Goal: Check status: Check status

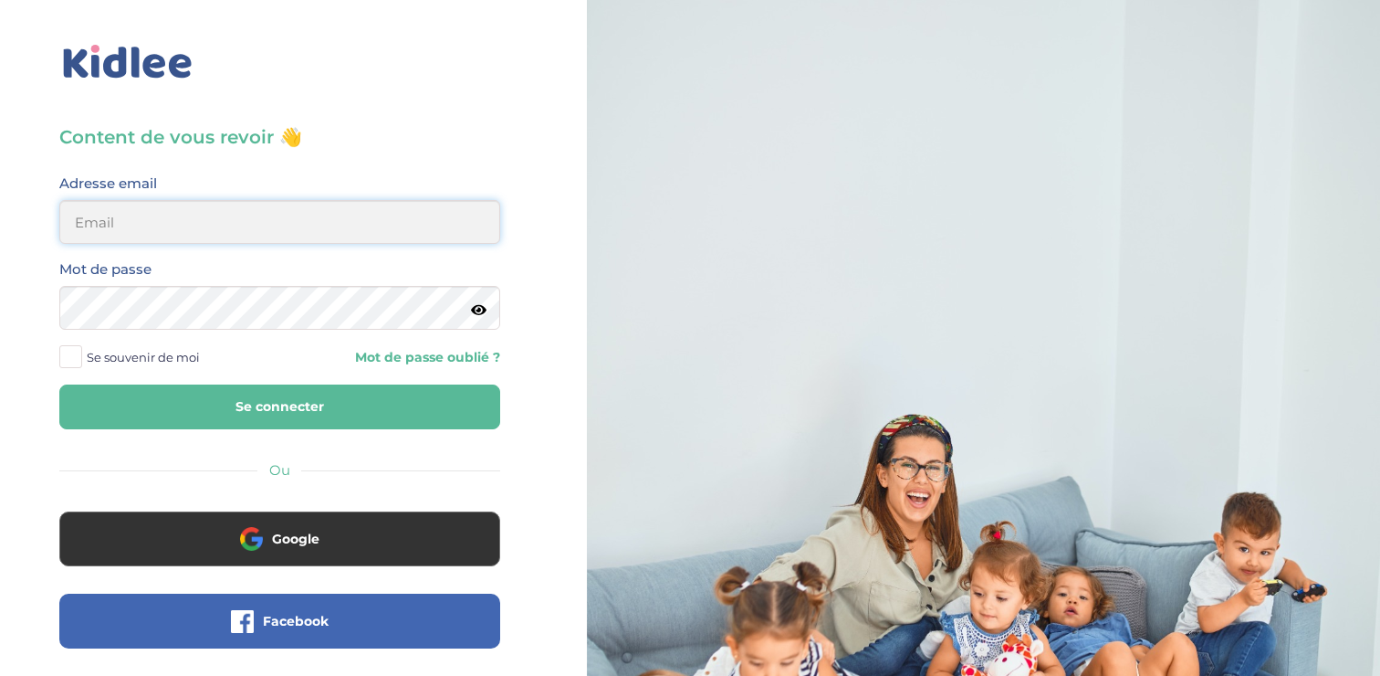
click at [236, 208] on input "email" at bounding box center [279, 222] width 441 height 44
type input "[EMAIL_ADDRESS][DOMAIN_NAME]"
click at [59, 384] on button "Se connecter" at bounding box center [279, 406] width 441 height 45
click at [256, 230] on input "email" at bounding box center [279, 222] width 441 height 44
type input "clelia.poisson@gmail.com"
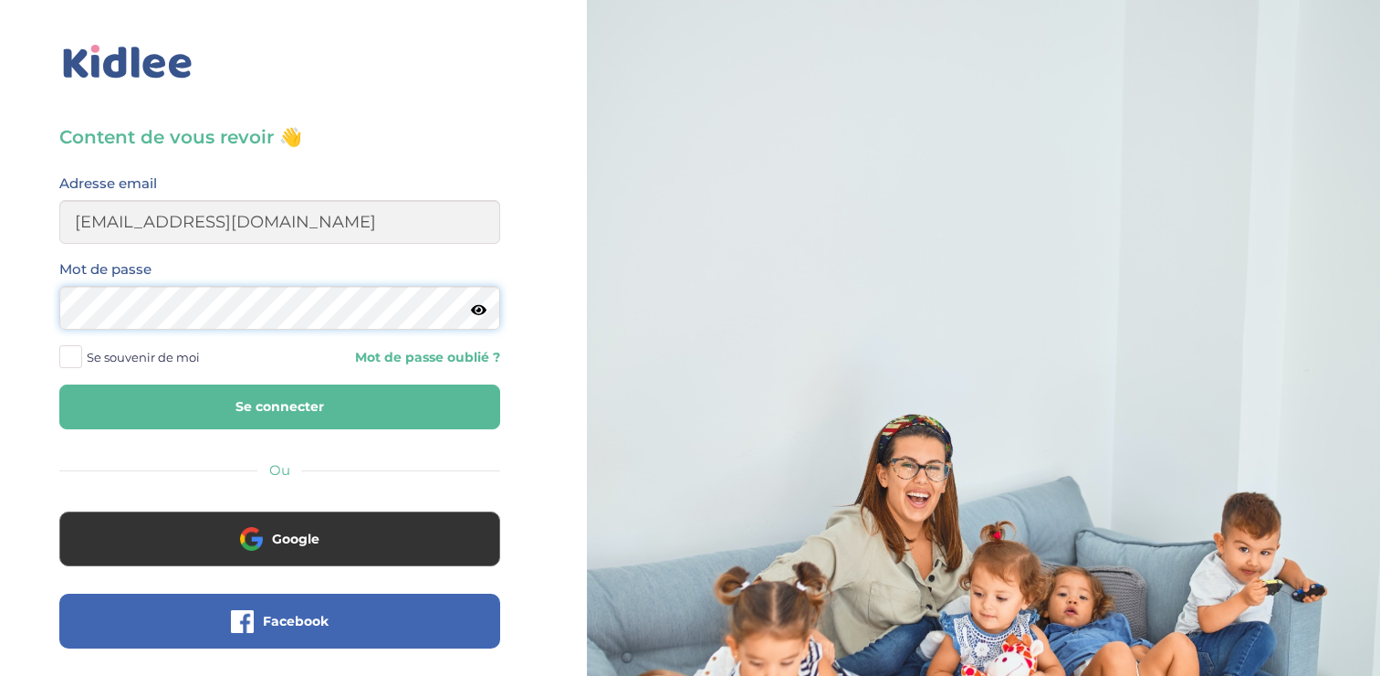
click at [59, 384] on button "Se connecter" at bounding box center [279, 406] width 441 height 45
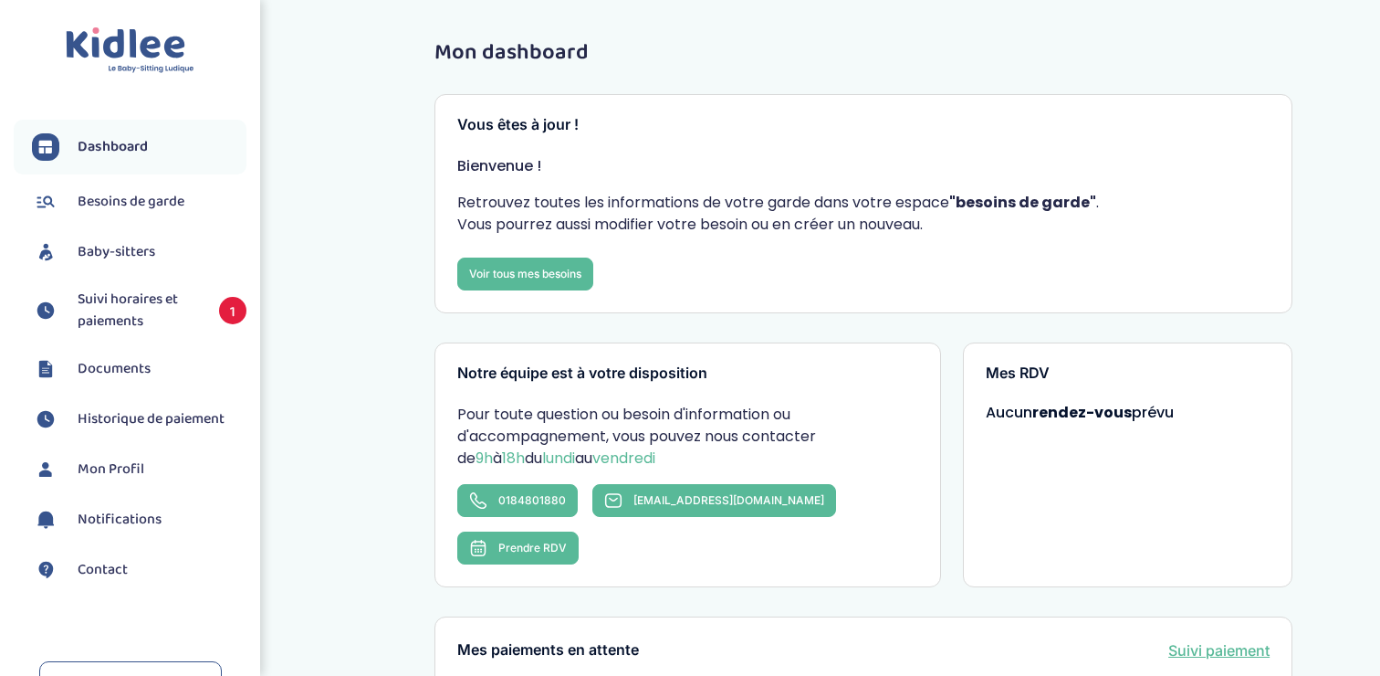
click at [135, 314] on span "Suivi horaires et paiements" at bounding box center [139, 310] width 123 height 44
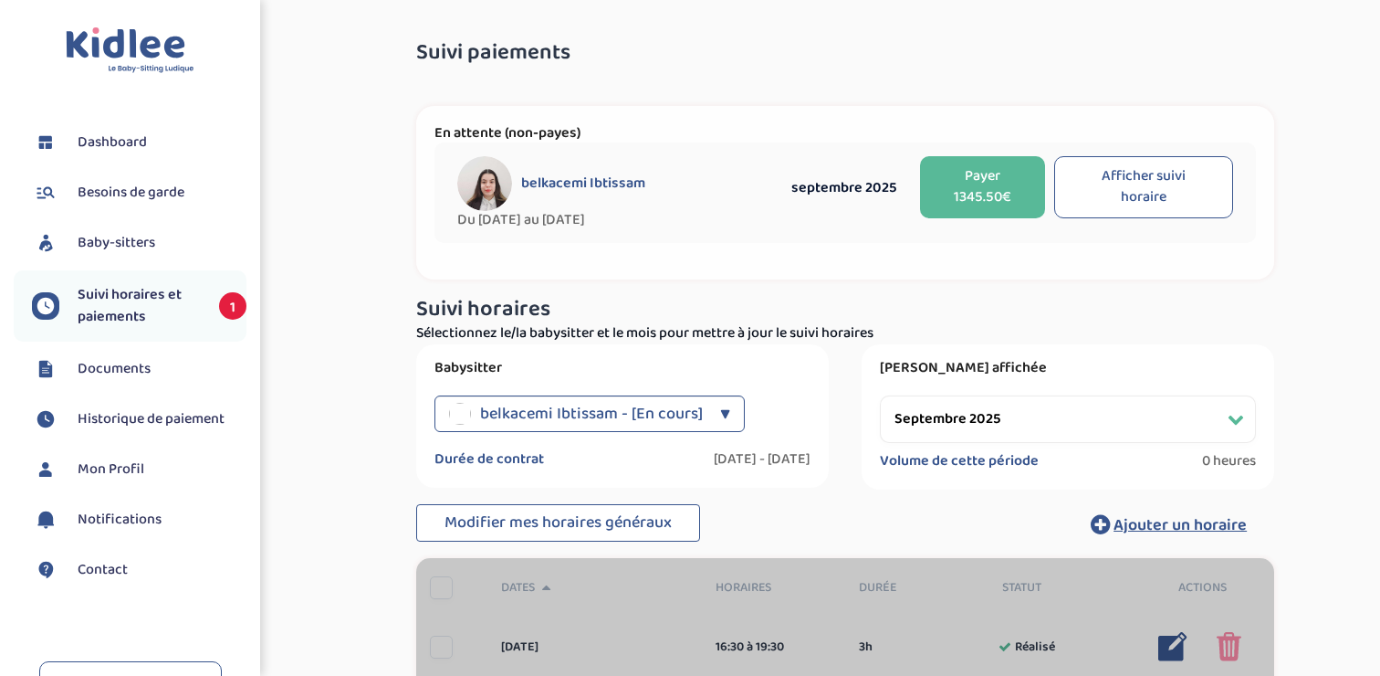
select select "septembre 2025"
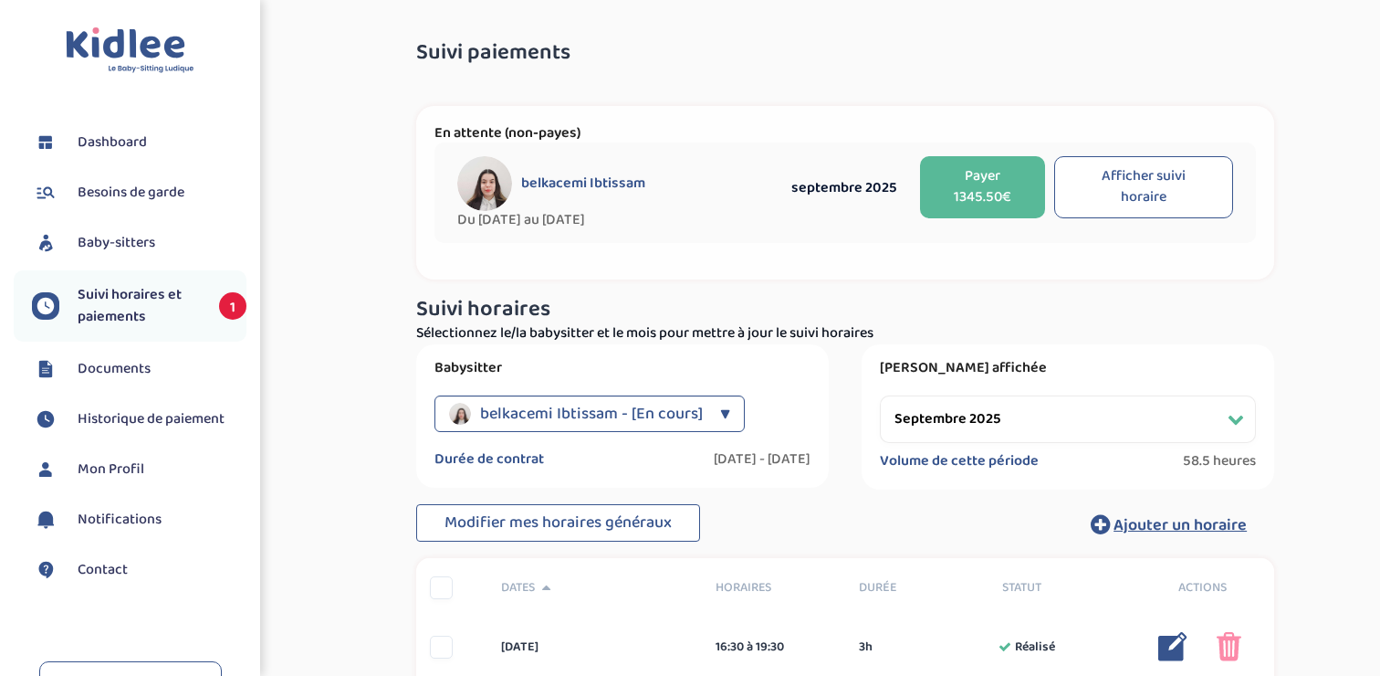
click at [133, 471] on span "Mon Profil" at bounding box center [111, 469] width 67 height 22
click at [106, 574] on span "Contact" at bounding box center [103, 570] width 50 height 22
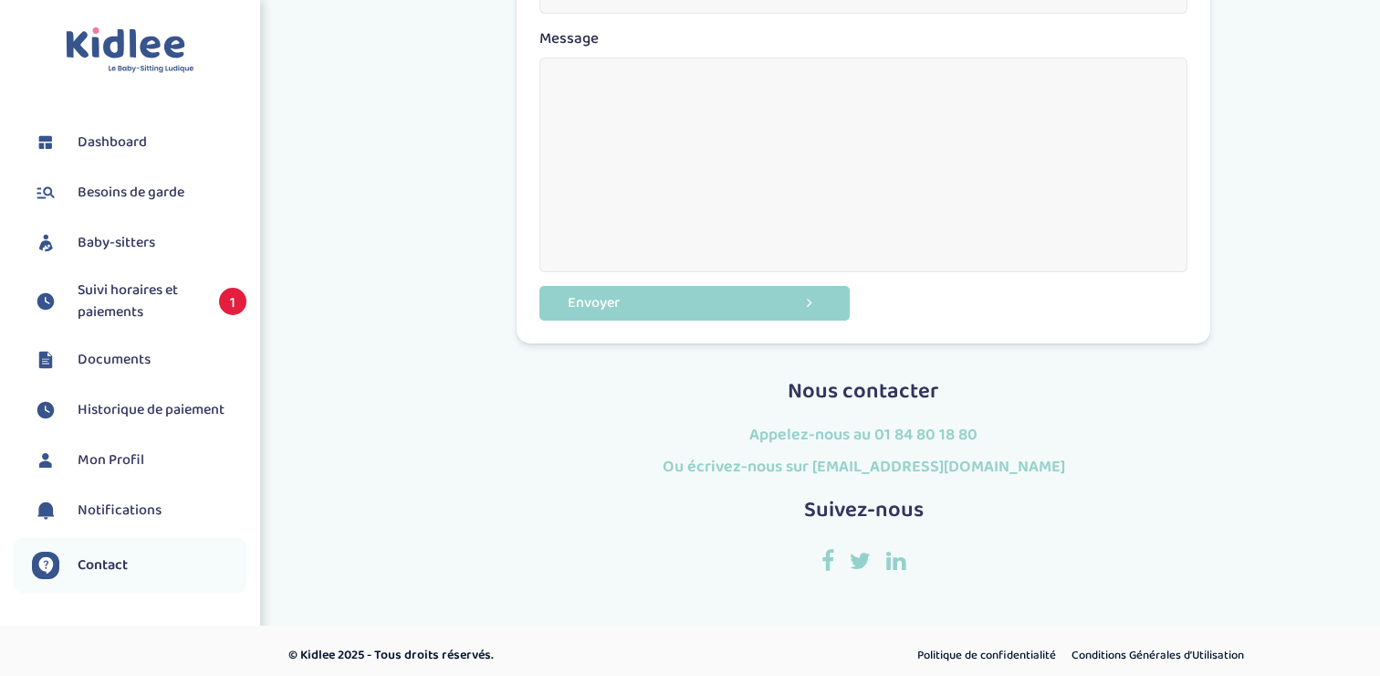
scroll to position [443, 0]
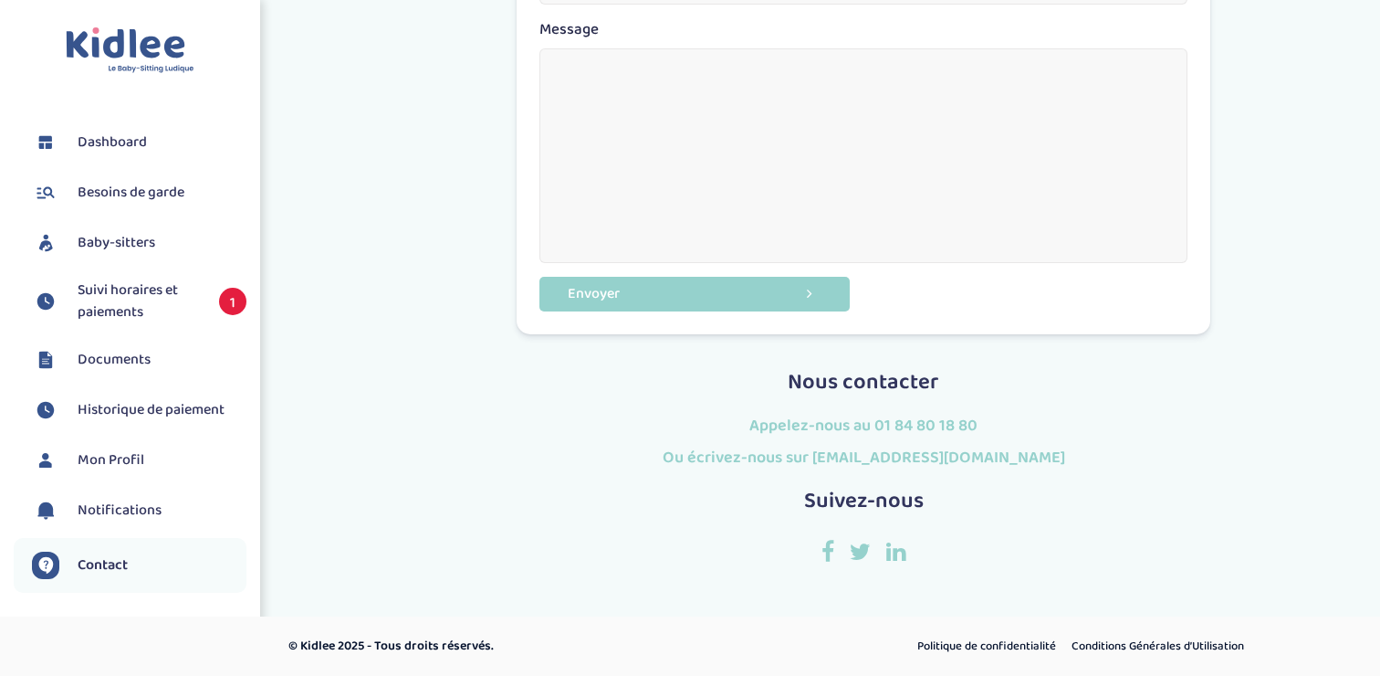
click at [139, 291] on span "Suivi horaires et paiements" at bounding box center [139, 301] width 123 height 44
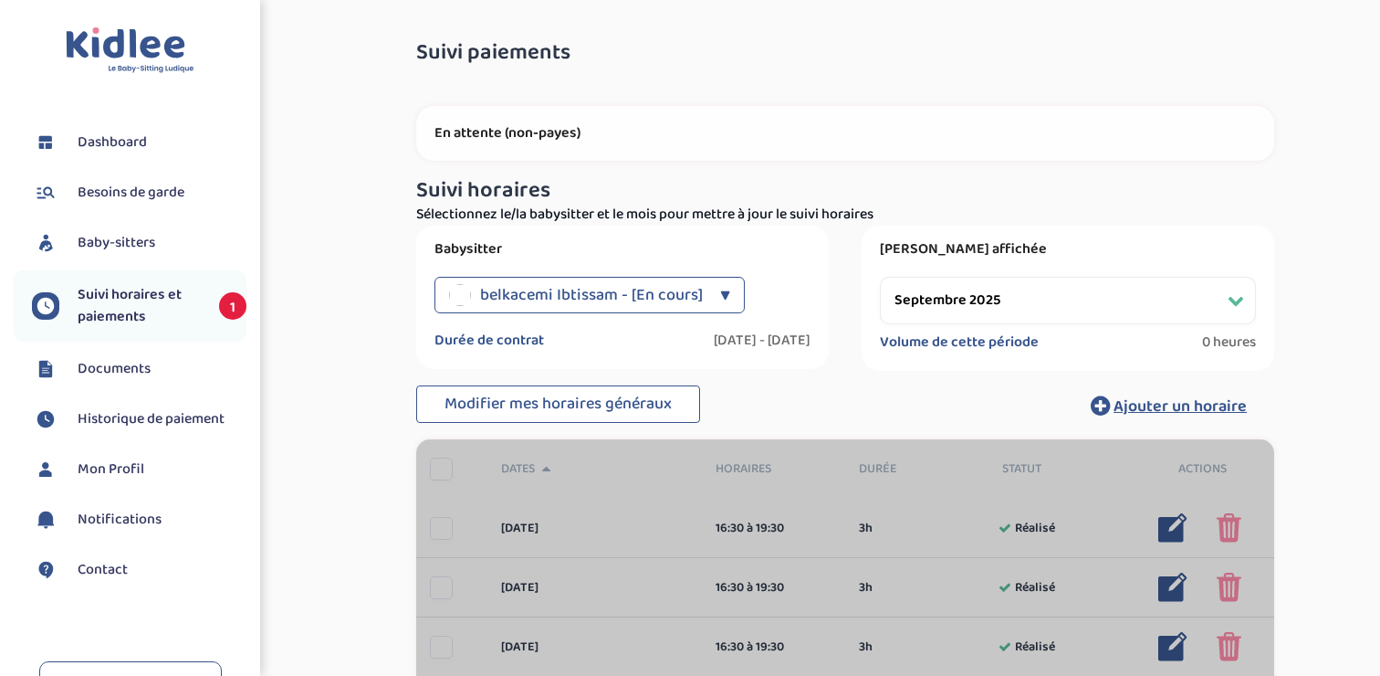
select select "septembre 2025"
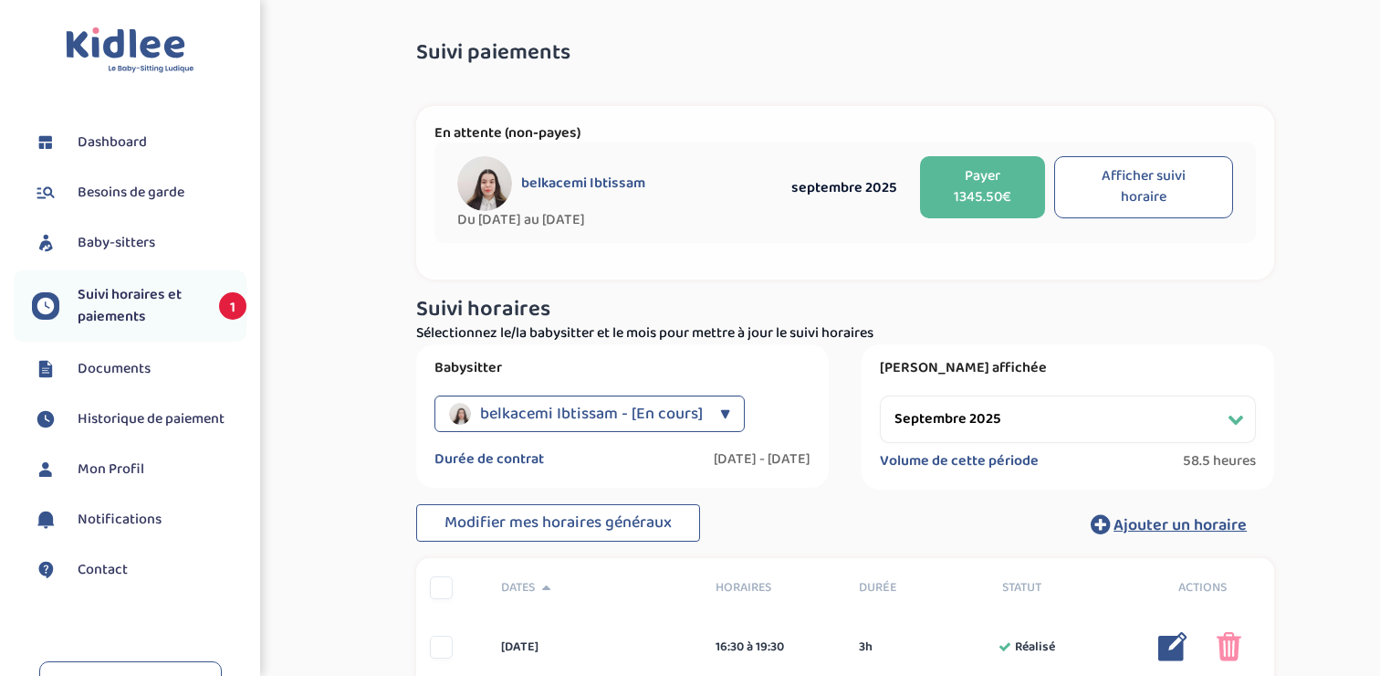
click at [111, 147] on span "Dashboard" at bounding box center [112, 142] width 69 height 22
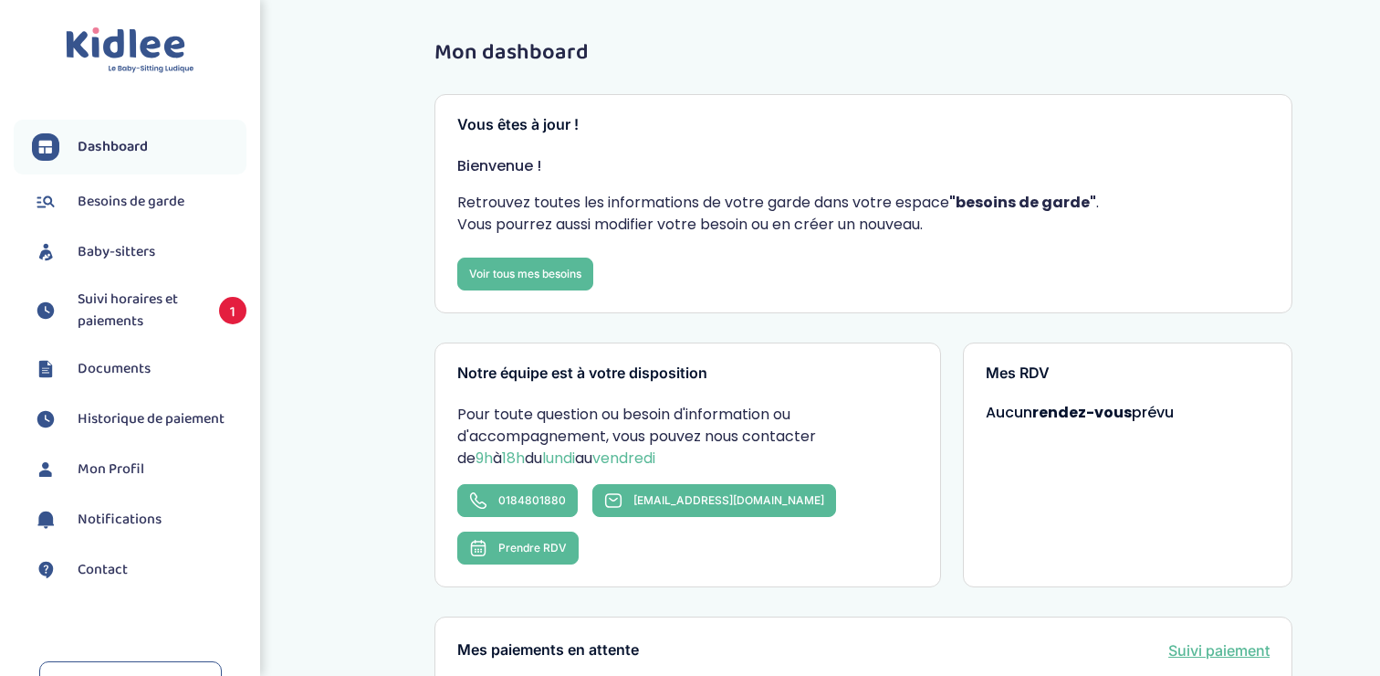
click at [132, 316] on span "Suivi horaires et paiements" at bounding box center [139, 310] width 123 height 44
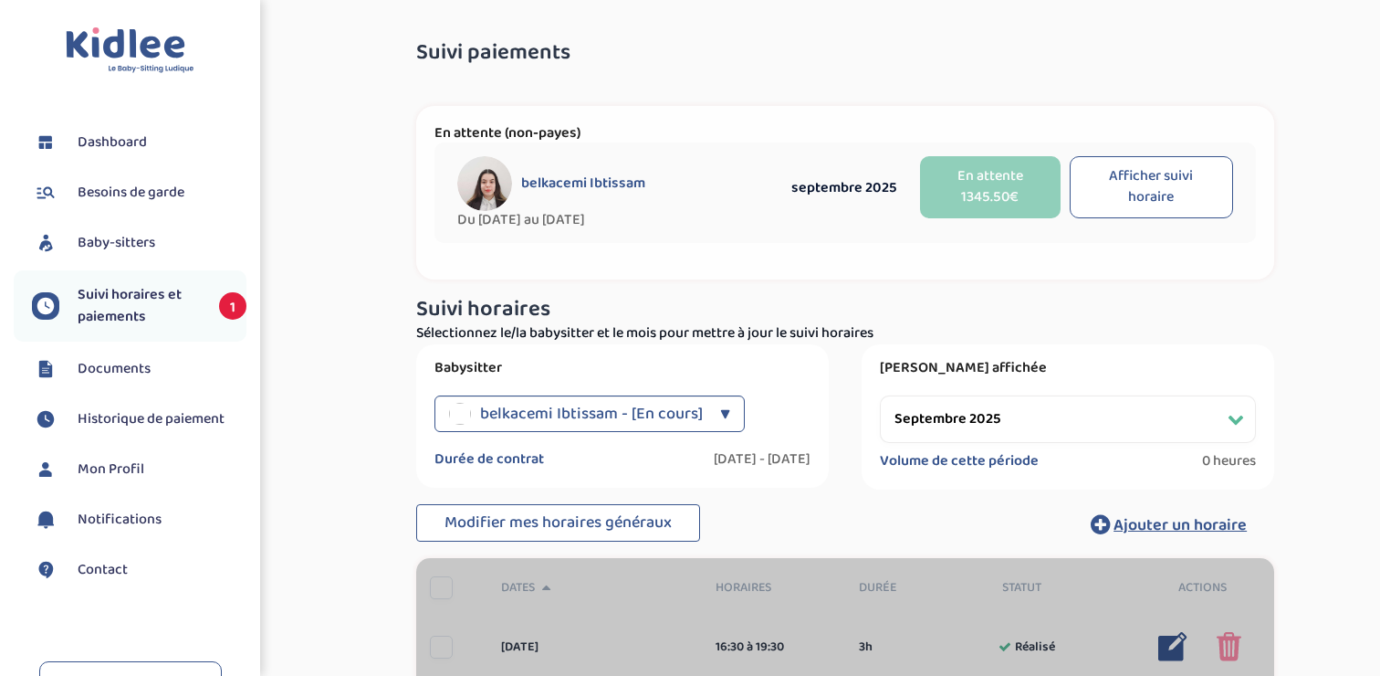
select select "septembre 2025"
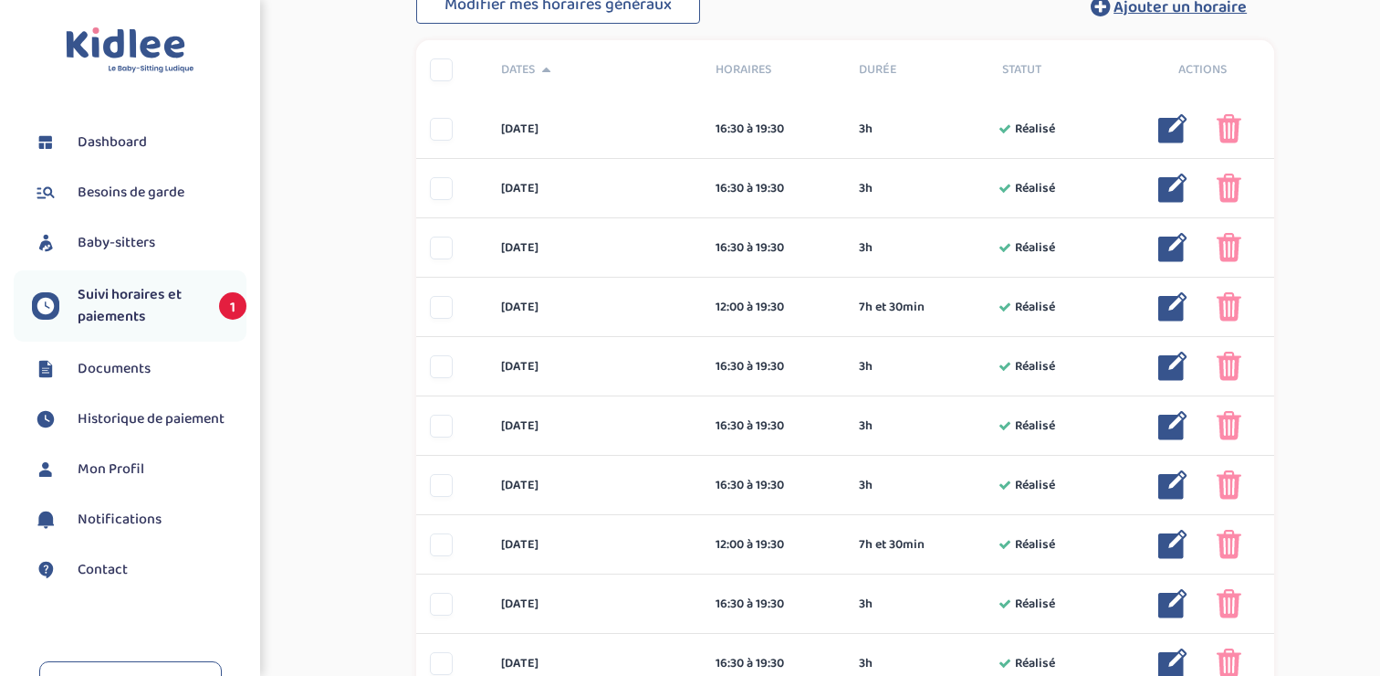
scroll to position [527, 0]
